Goal: Task Accomplishment & Management: Manage account settings

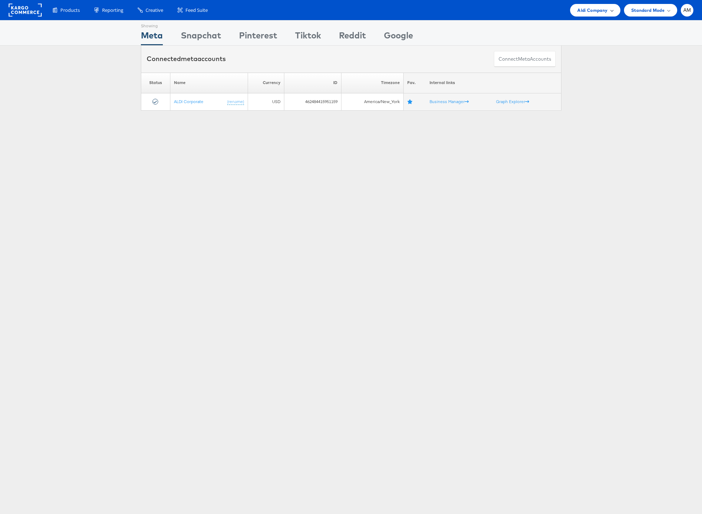
click at [588, 10] on span "Aldi Company" at bounding box center [592, 10] width 30 height 8
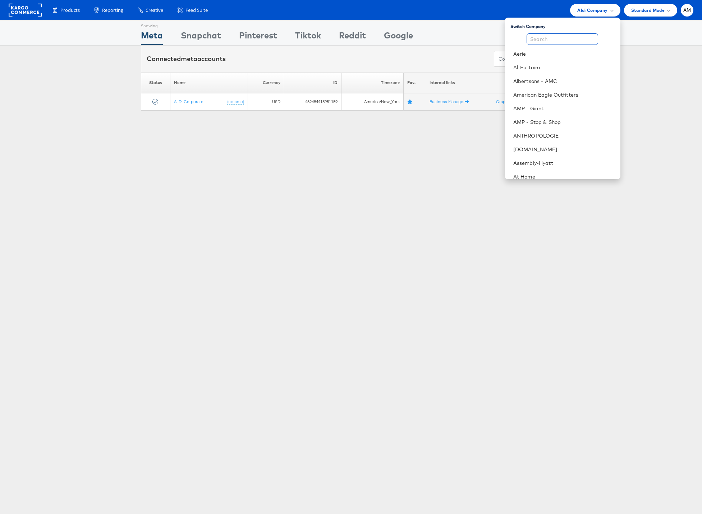
click at [573, 40] on input "text" at bounding box center [563, 39] width 72 height 12
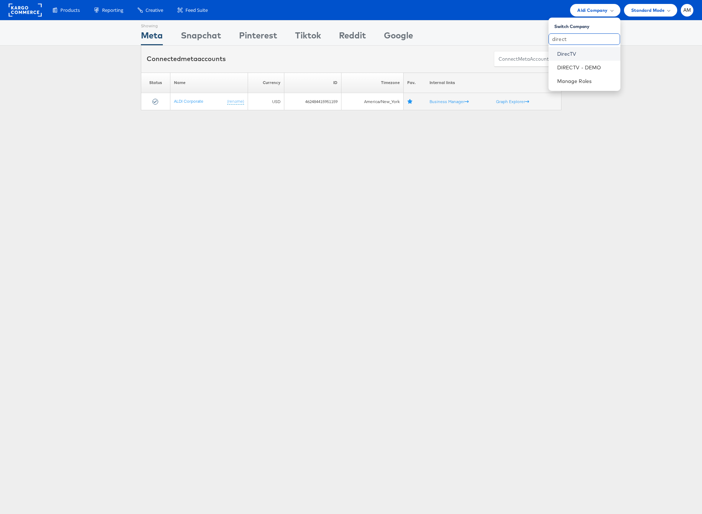
type input "direct"
click at [565, 55] on link "DirecTV" at bounding box center [586, 53] width 58 height 7
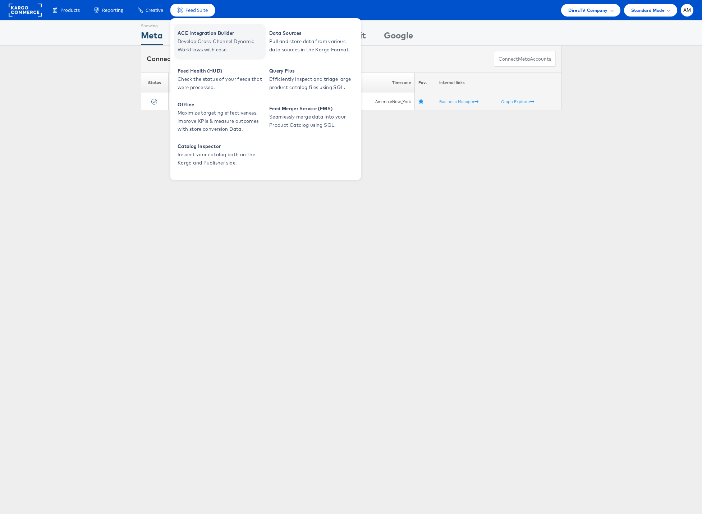
click at [201, 39] on span "Develop Cross-Channel Dynamic Workflows with ease." at bounding box center [221, 45] width 86 height 17
